Goal: Check status

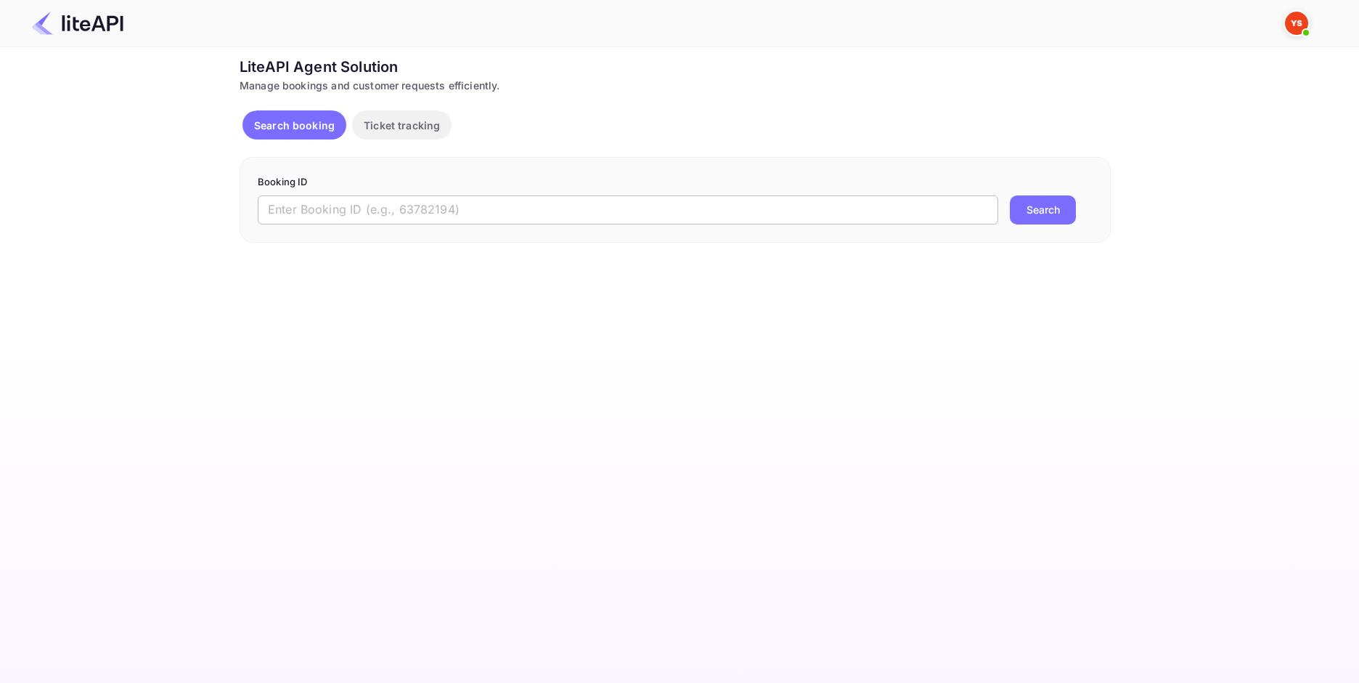
click at [464, 211] on input "text" at bounding box center [628, 209] width 741 height 29
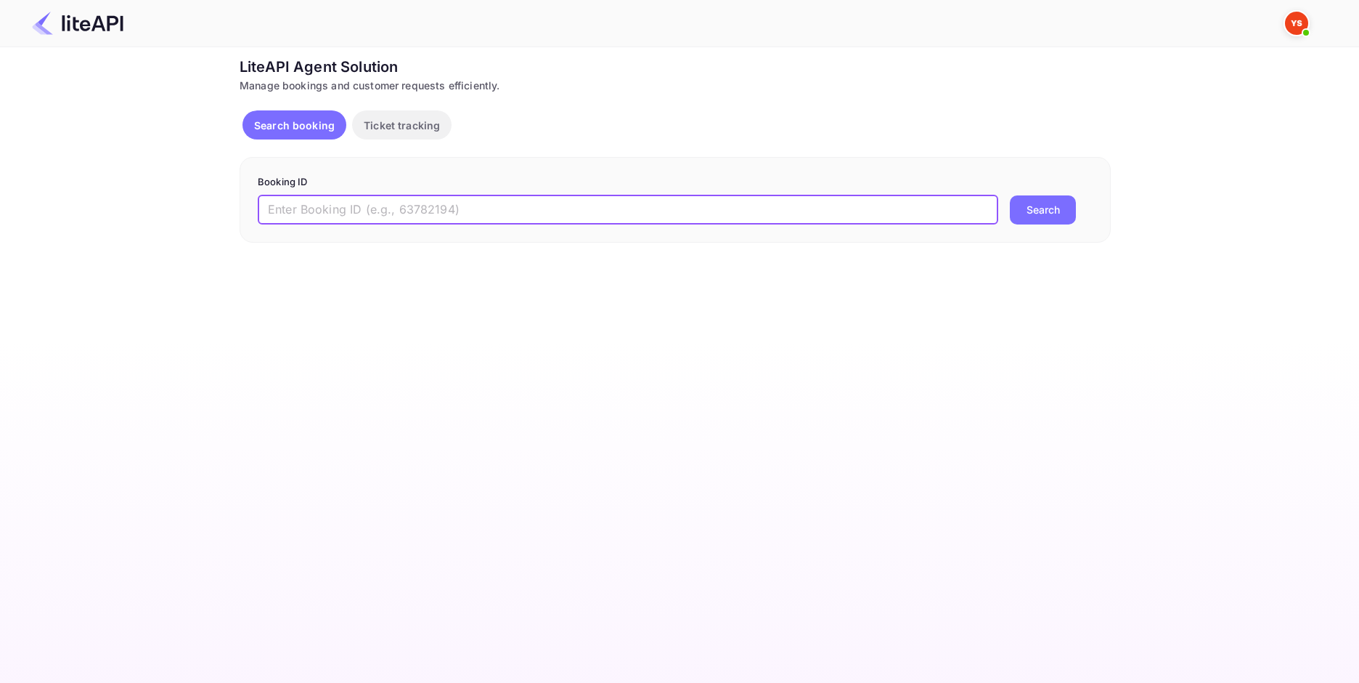
paste input "8932385"
type input "8932385"
click at [1048, 207] on button "Search" at bounding box center [1043, 209] width 66 height 29
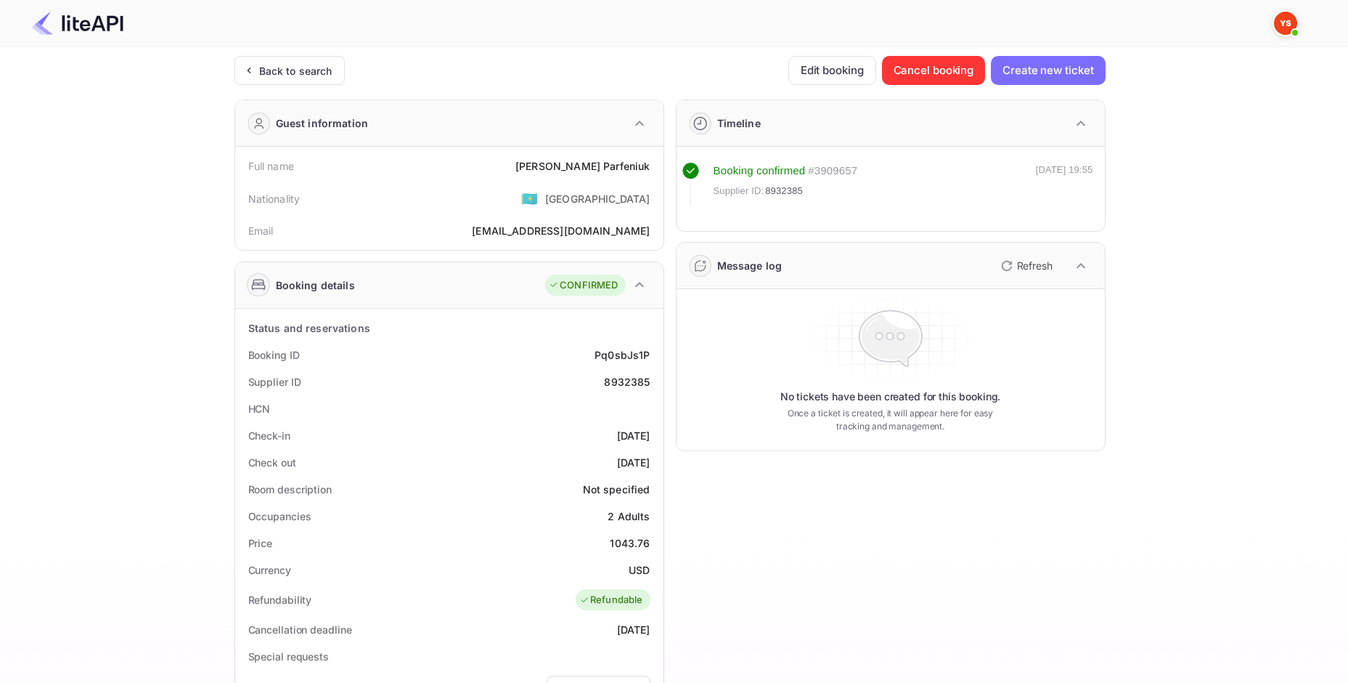
click at [592, 167] on div "[PERSON_NAME]" at bounding box center [583, 165] width 134 height 15
copy div "[PERSON_NAME]"
click at [626, 548] on div "1043.76" at bounding box center [630, 542] width 40 height 15
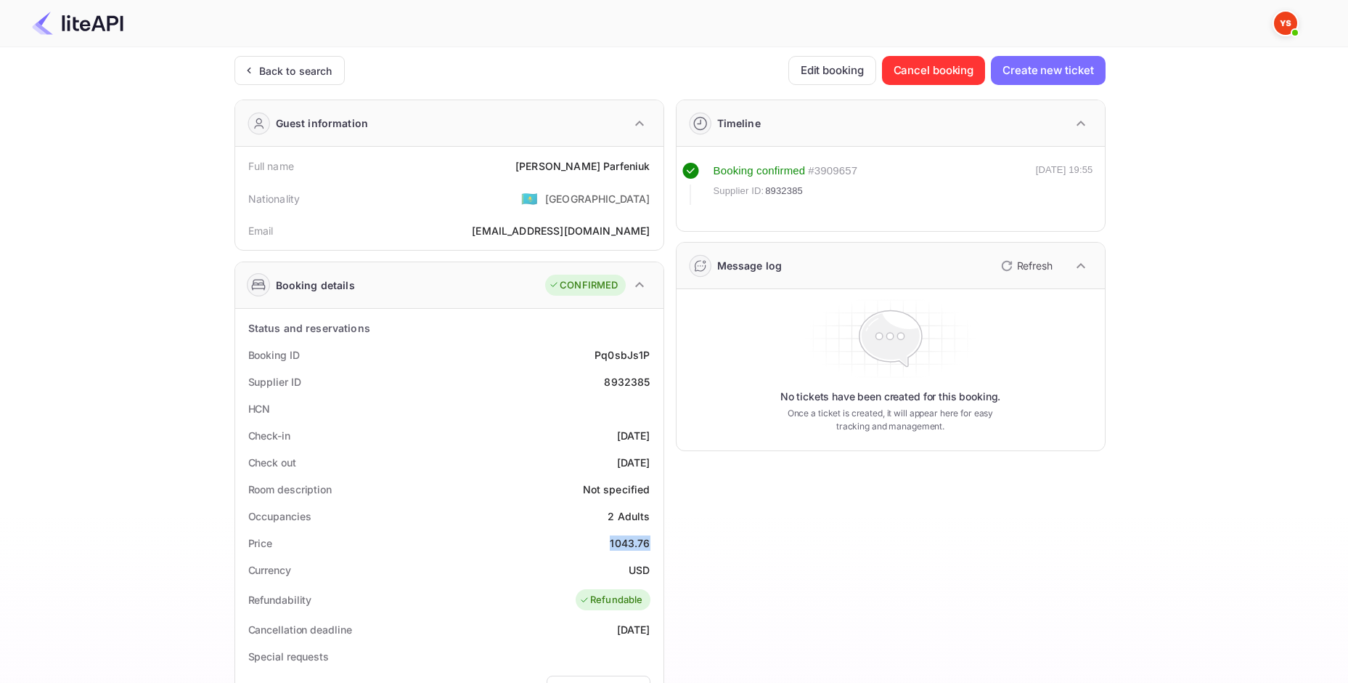
click at [626, 548] on div "1043.76" at bounding box center [630, 542] width 40 height 15
copy div "1043.76"
click at [640, 571] on div "USD" at bounding box center [639, 569] width 21 height 15
copy div "USD"
